Goal: Navigation & Orientation: Find specific page/section

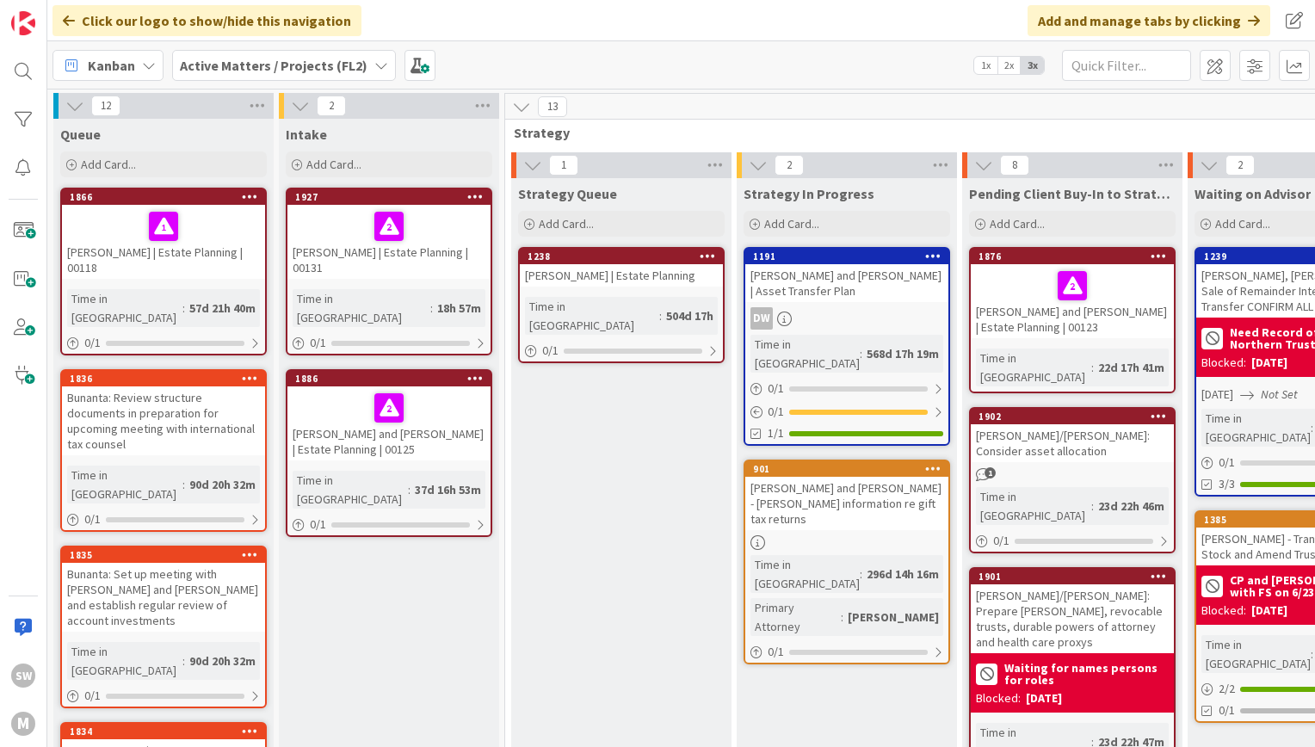
click at [342, 68] on b "Active Matters / Projects (FL2)" at bounding box center [274, 65] width 188 height 17
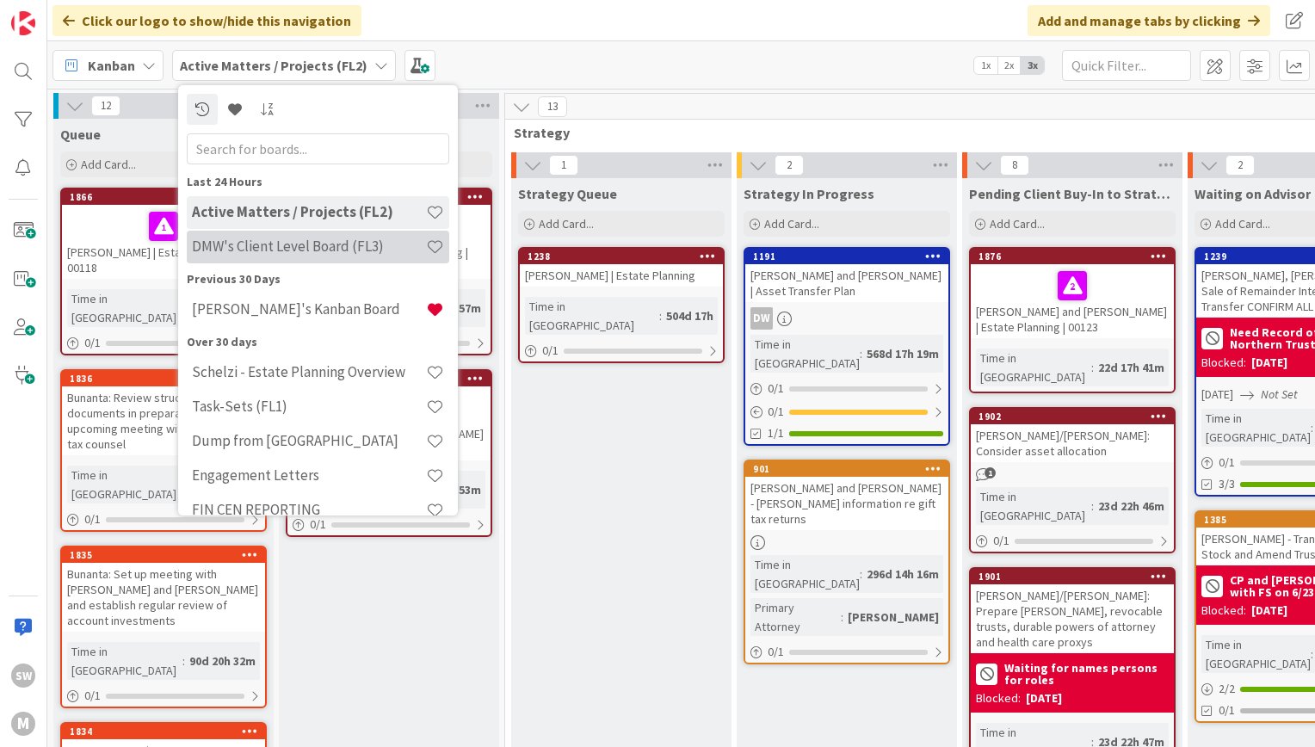
click at [305, 251] on h4 "DMW's Client Level Board (FL3)" at bounding box center [309, 246] width 234 height 17
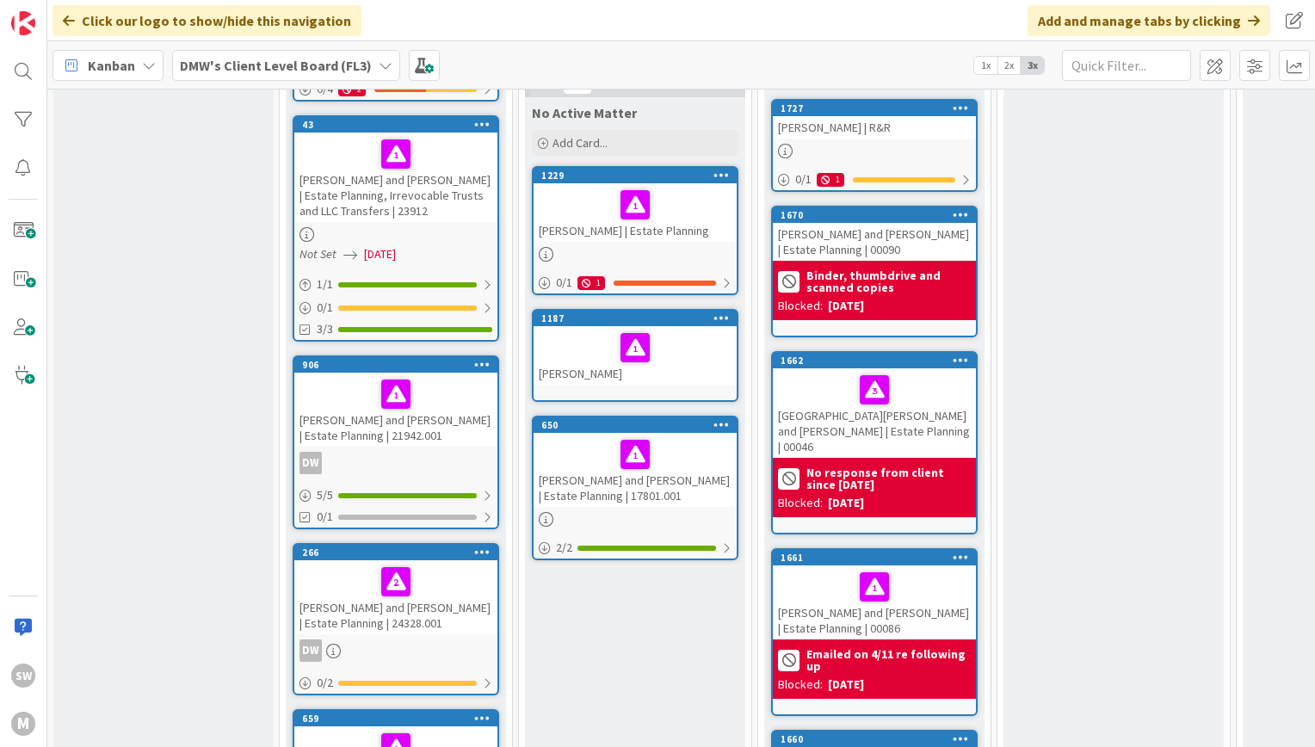
scroll to position [2035, 0]
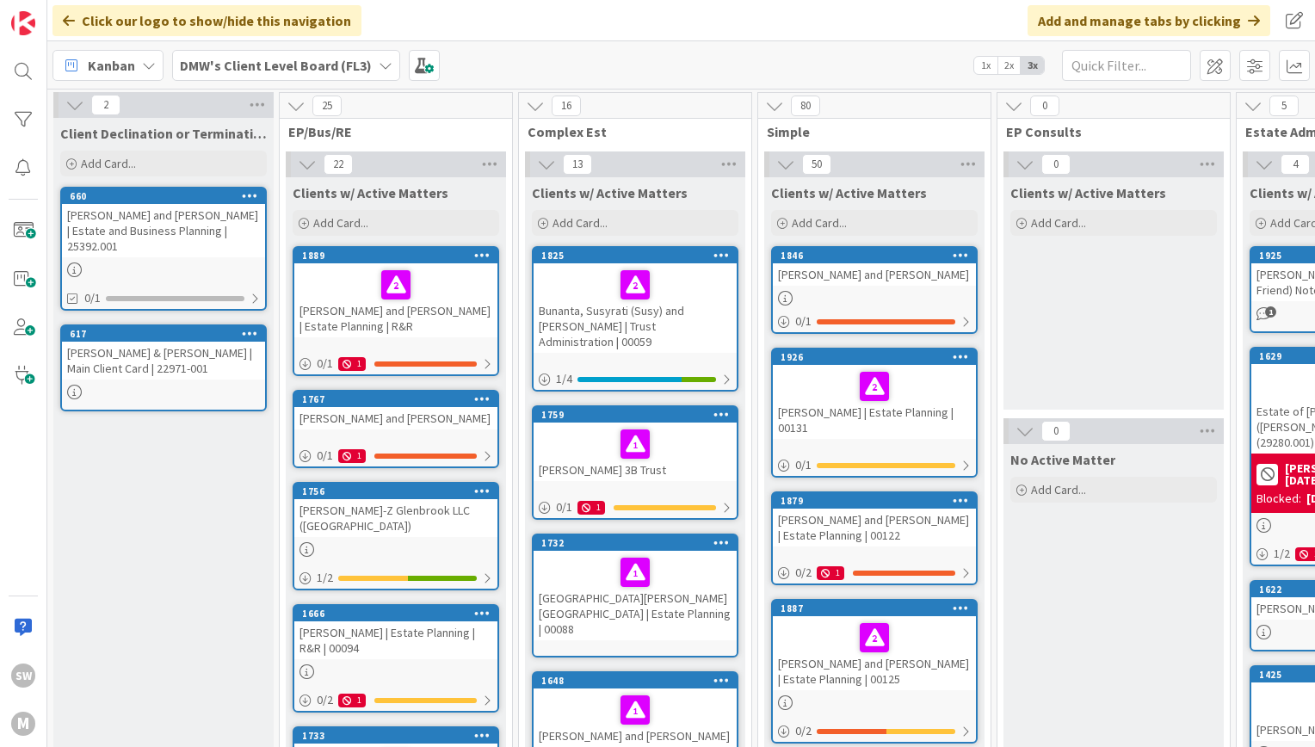
scroll to position [0, 0]
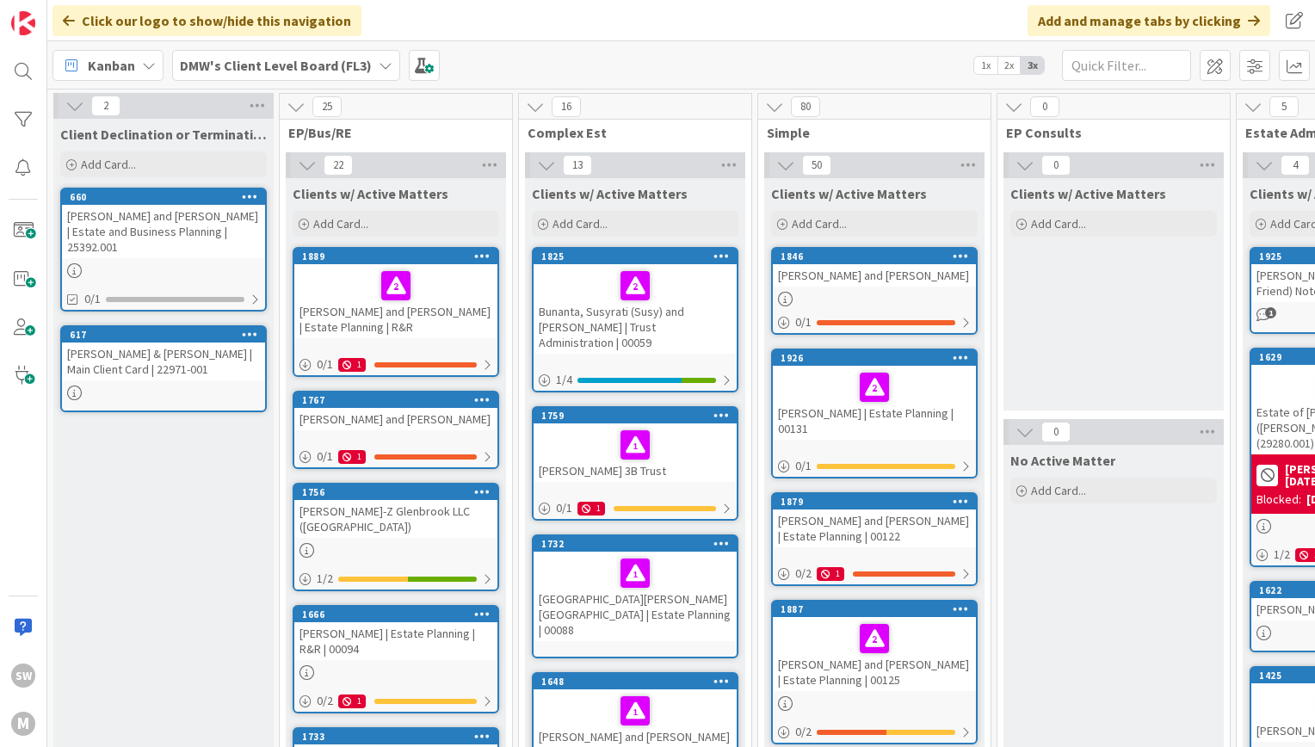
drag, startPoint x: 189, startPoint y: 695, endPoint x: 1120, endPoint y: 697, distance: 931.1
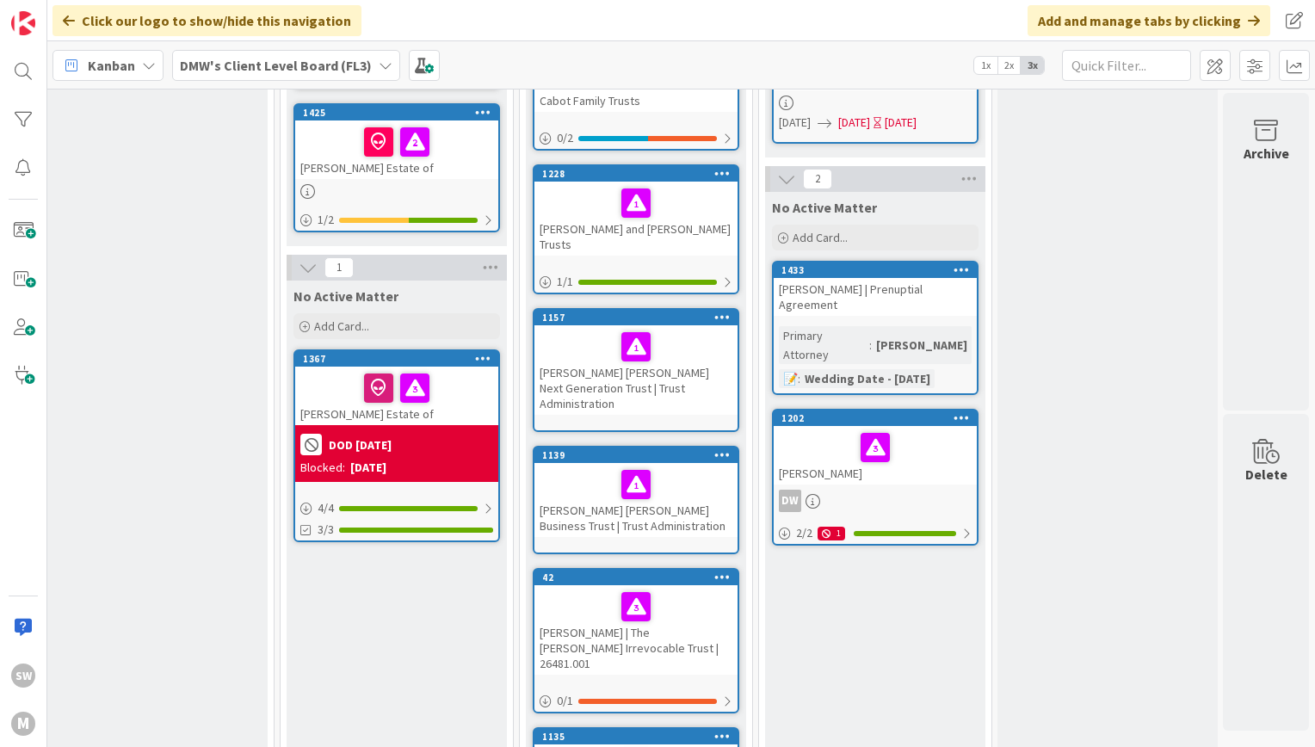
scroll to position [562, 969]
